Goal: Navigation & Orientation: Find specific page/section

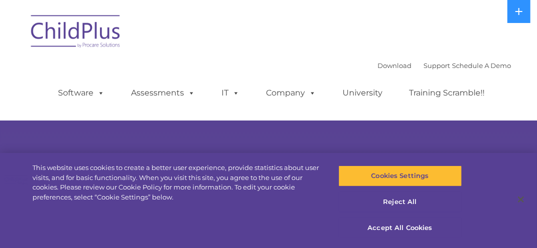
select select "MEDIUM"
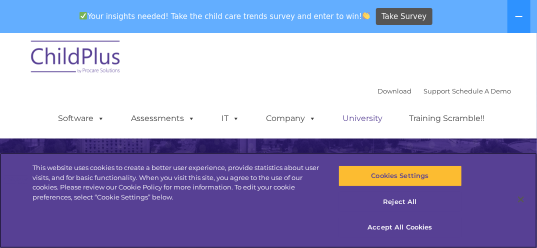
scroll to position [280, 0]
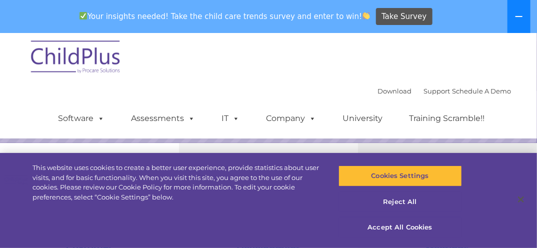
click at [524, 17] on button at bounding box center [519, 16] width 23 height 33
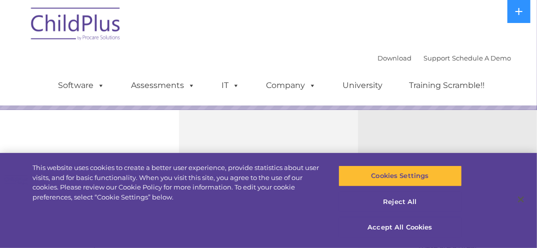
click at [60, 20] on img at bounding box center [76, 26] width 100 height 50
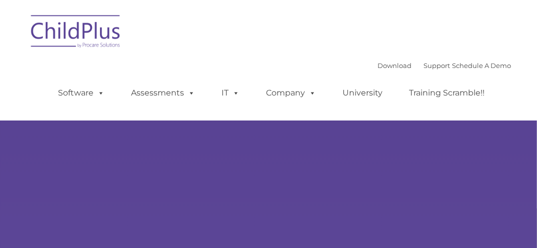
type input ""
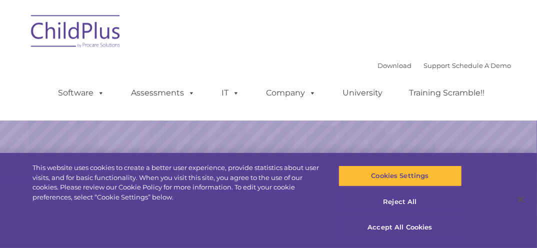
select select "MEDIUM"
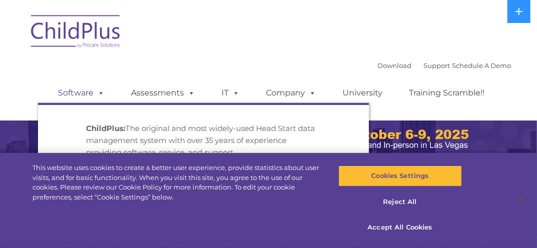
click at [100, 92] on span at bounding box center [99, 93] width 11 height 10
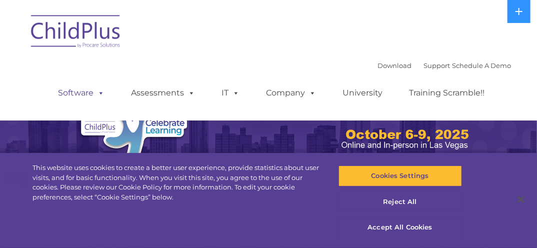
click at [100, 92] on span at bounding box center [99, 93] width 11 height 10
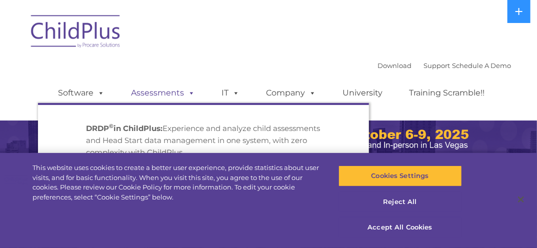
click at [135, 95] on link "Assessments" at bounding box center [163, 93] width 84 height 20
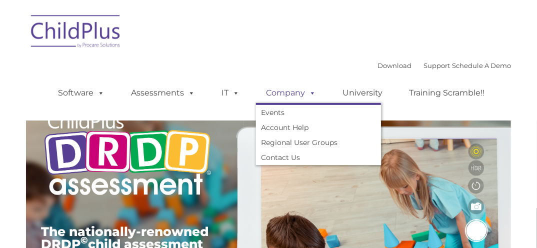
click at [276, 95] on link "Company" at bounding box center [291, 93] width 70 height 20
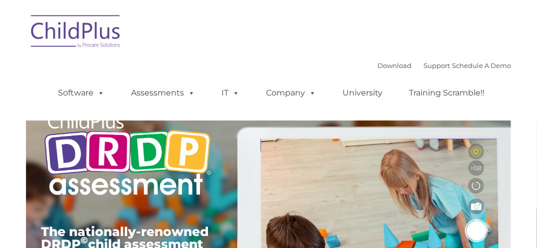
type input ""
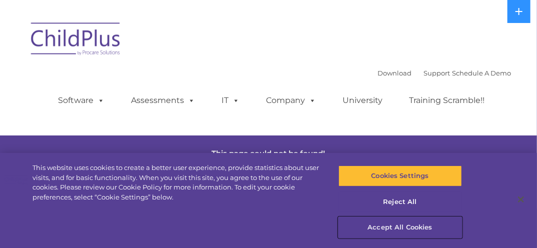
click at [378, 224] on button "Accept All Cookies" at bounding box center [401, 227] width 124 height 21
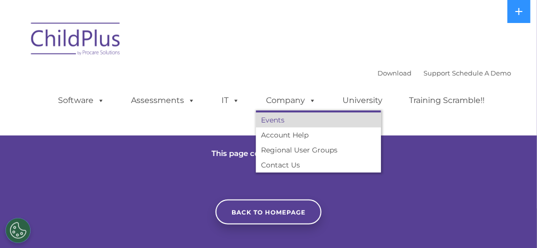
click at [302, 121] on link "Events" at bounding box center [318, 120] width 125 height 15
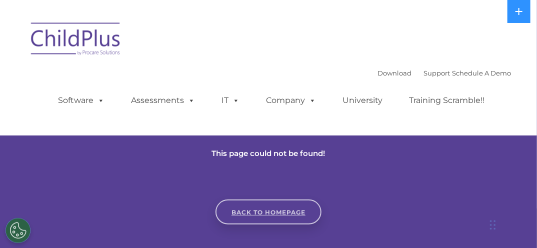
click at [274, 206] on link "Back to homepage" at bounding box center [269, 212] width 106 height 25
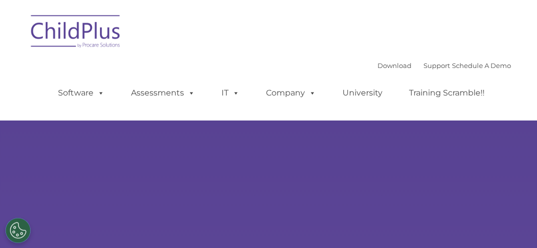
type input ""
select select "MEDIUM"
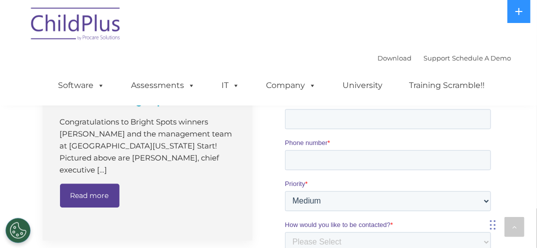
scroll to position [771, 0]
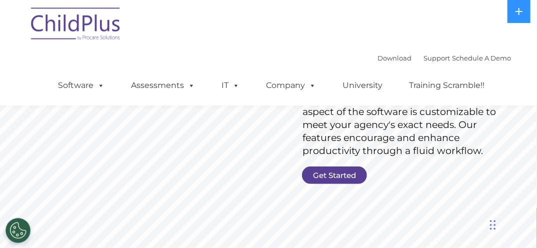
scroll to position [160, 0]
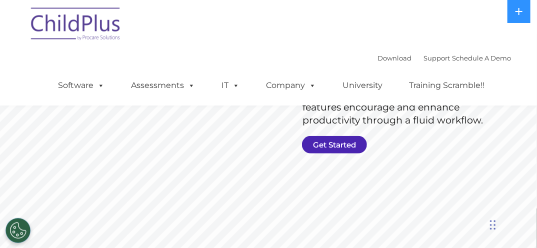
click at [344, 139] on link "Get Started" at bounding box center [334, 145] width 65 height 18
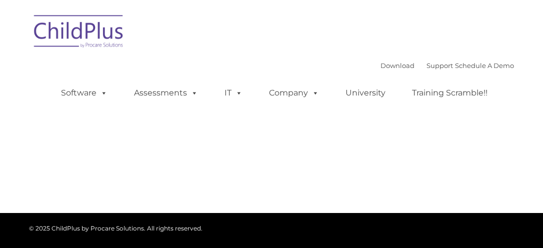
type input ""
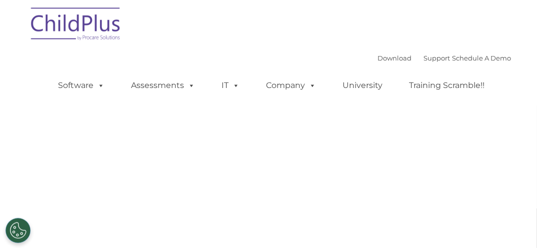
select select "MEDIUM"
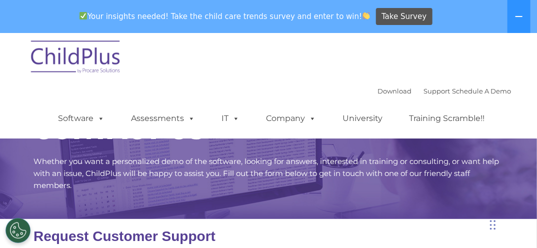
click at [104, 60] on img at bounding box center [76, 59] width 100 height 50
click at [378, 94] on link "Download" at bounding box center [395, 91] width 34 height 8
